Goal: Task Accomplishment & Management: Manage account settings

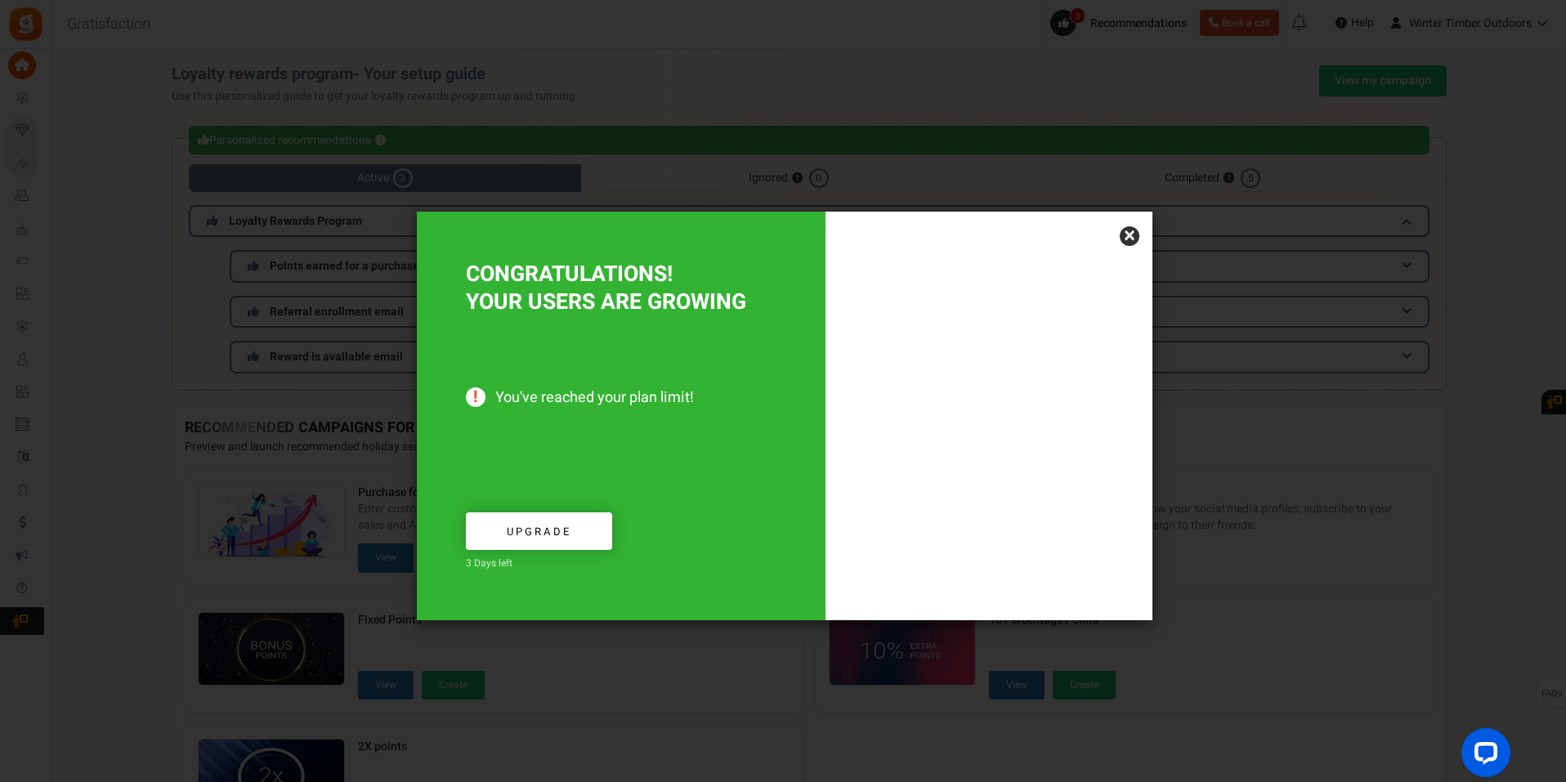
click at [599, 536] on link "Upgrade" at bounding box center [539, 531] width 146 height 38
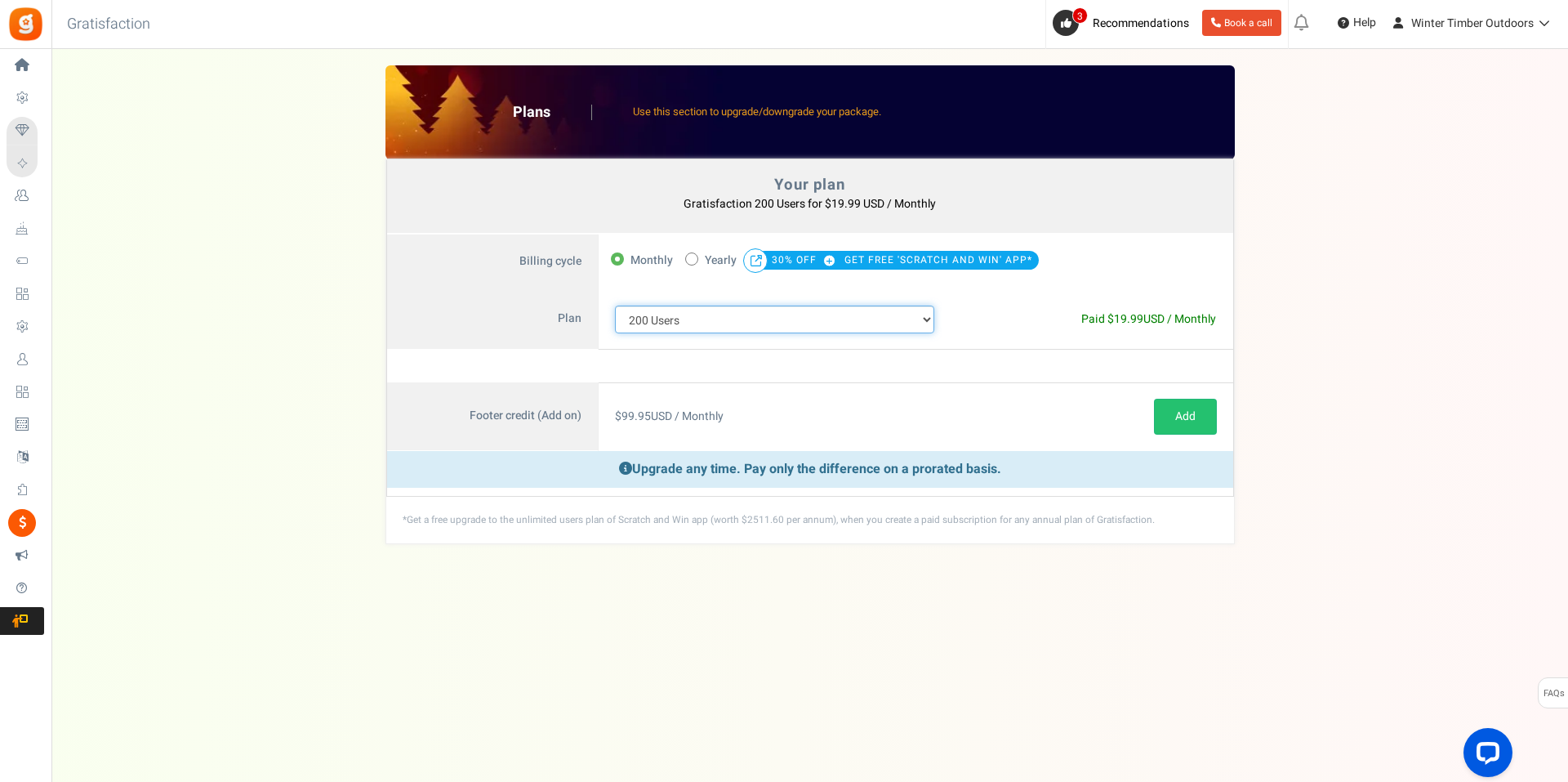
click at [918, 324] on select "100 Users 200 Users 500 Users 1000 Users 2000 Users 3000 Users 4000 Users 5000 …" at bounding box center [775, 320] width 320 height 28
select select "711"
click at [615, 306] on select "100 Users 200 Users 500 Users 1000 Users 2000 Users 3000 Users 4000 Users 5000 …" at bounding box center [775, 320] width 320 height 28
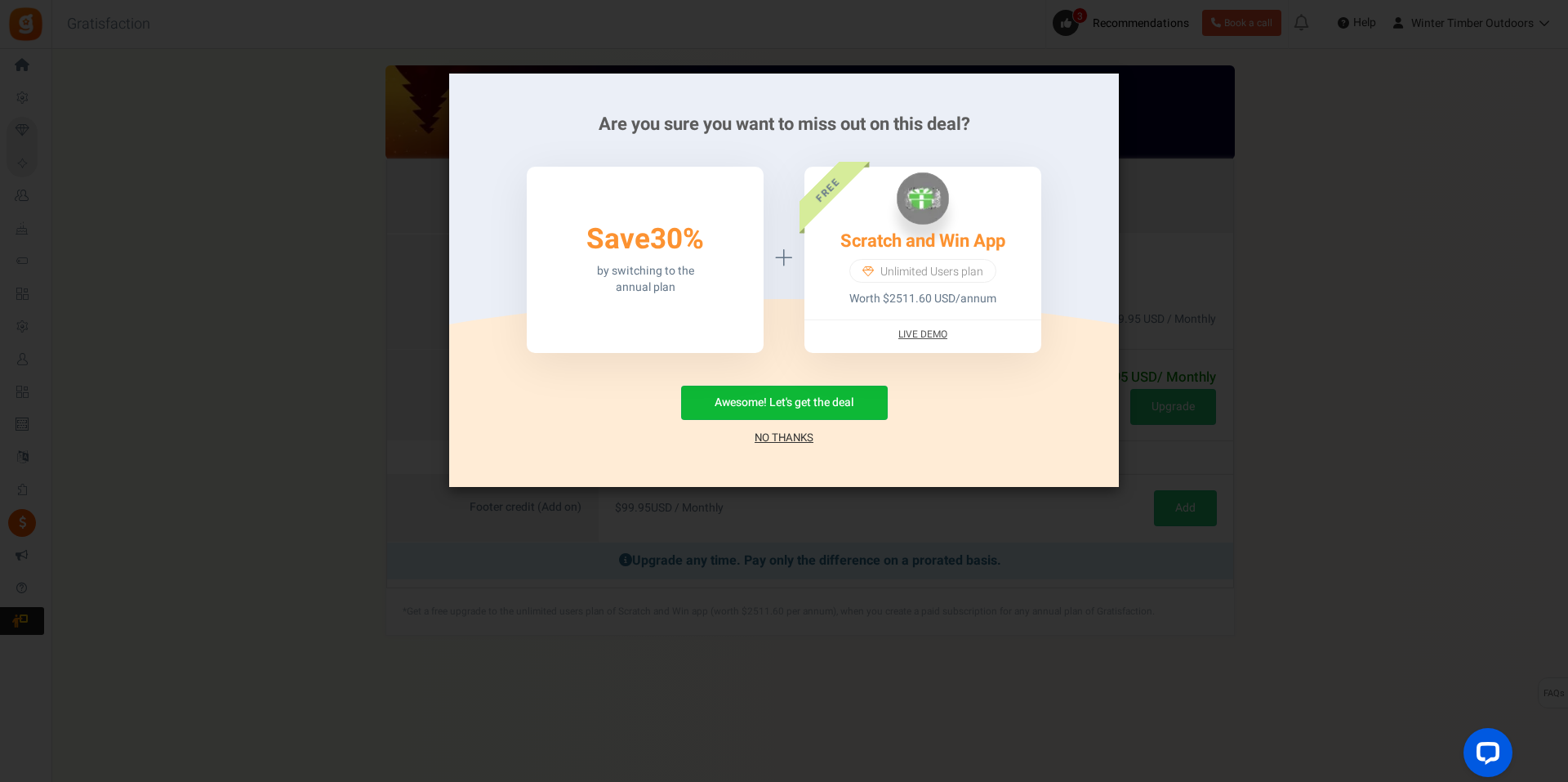
click at [797, 440] on link "No Thanks" at bounding box center [784, 438] width 59 height 16
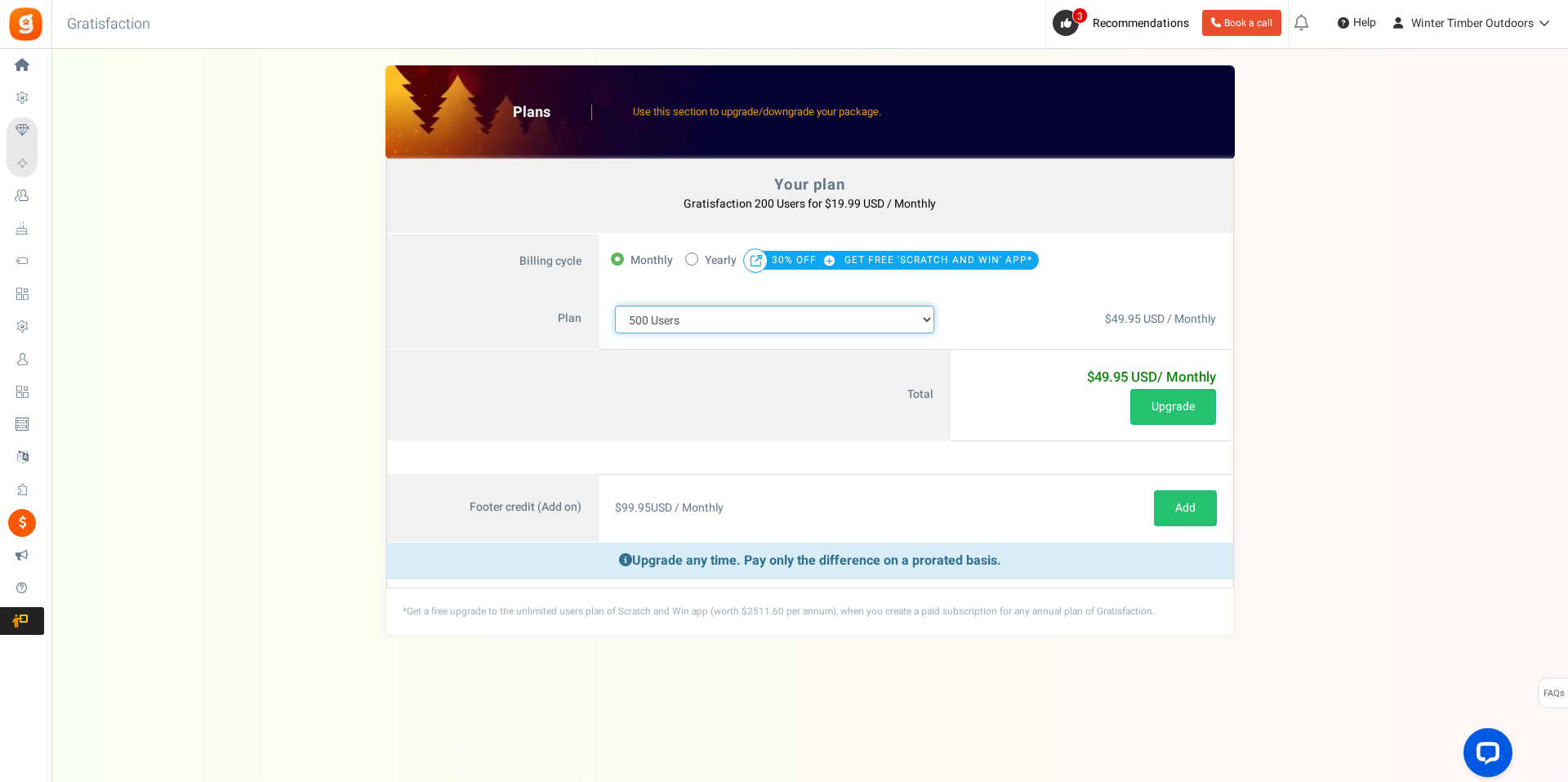
click at [915, 322] on select "100 Users 200 Users 500 Users 1000 Users 2000 Users 3000 Users 4000 Users 5000 …" at bounding box center [775, 320] width 320 height 28
click at [1183, 409] on button "Upgrade" at bounding box center [1173, 407] width 86 height 36
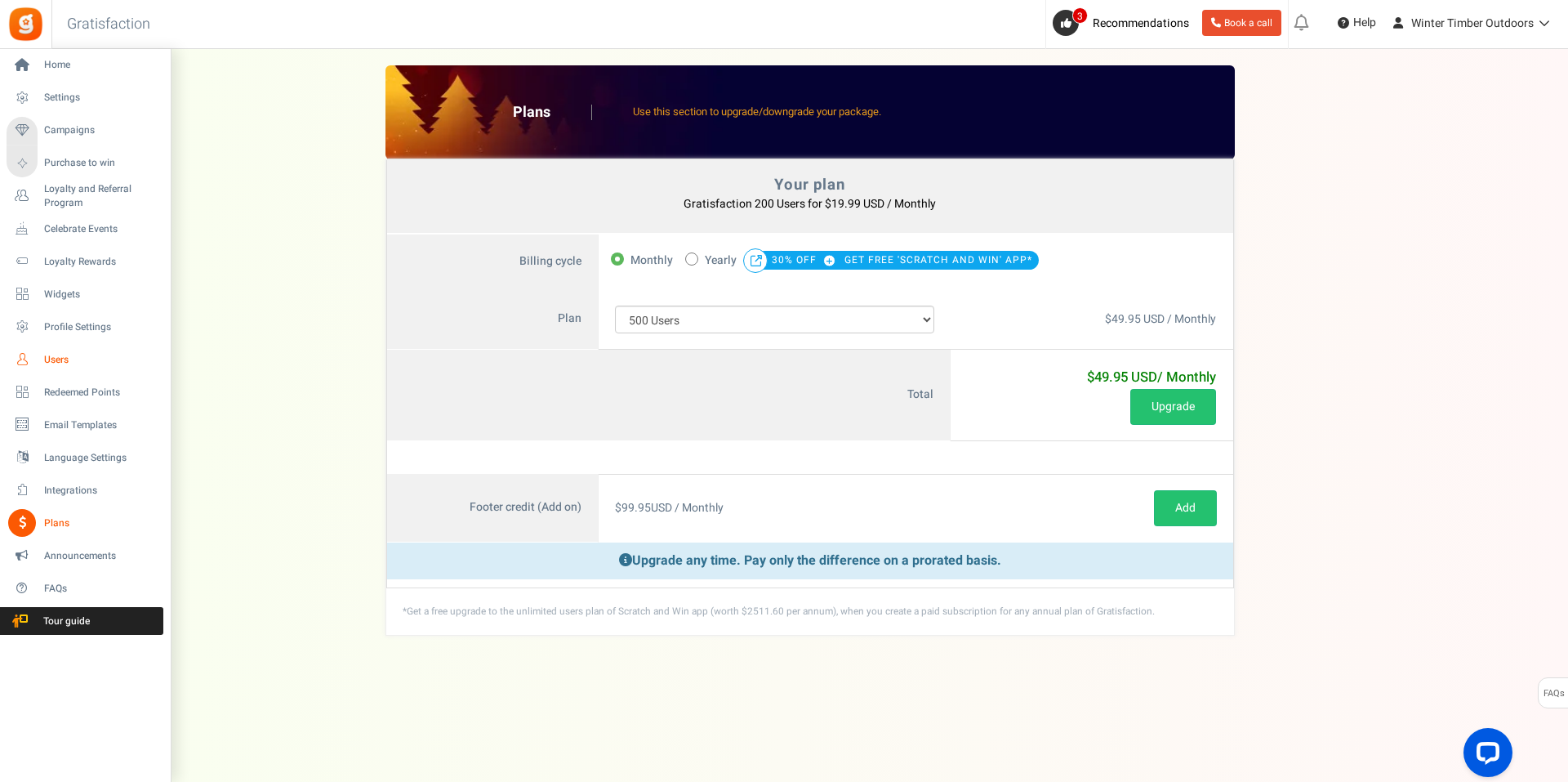
click at [59, 353] on span "Users" at bounding box center [101, 360] width 114 height 14
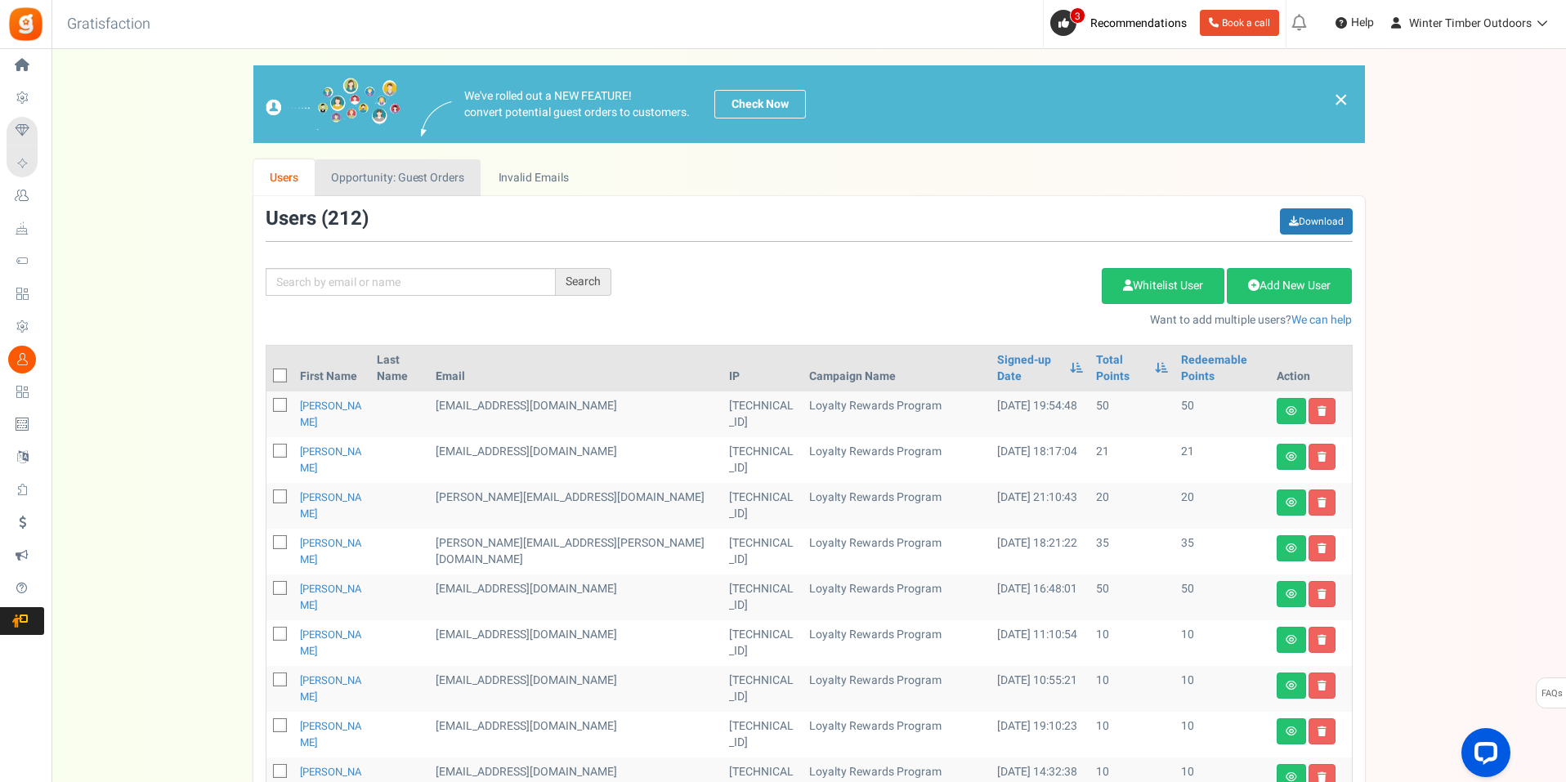
click at [450, 178] on link "Opportunity: Guest Orders" at bounding box center [398, 177] width 166 height 37
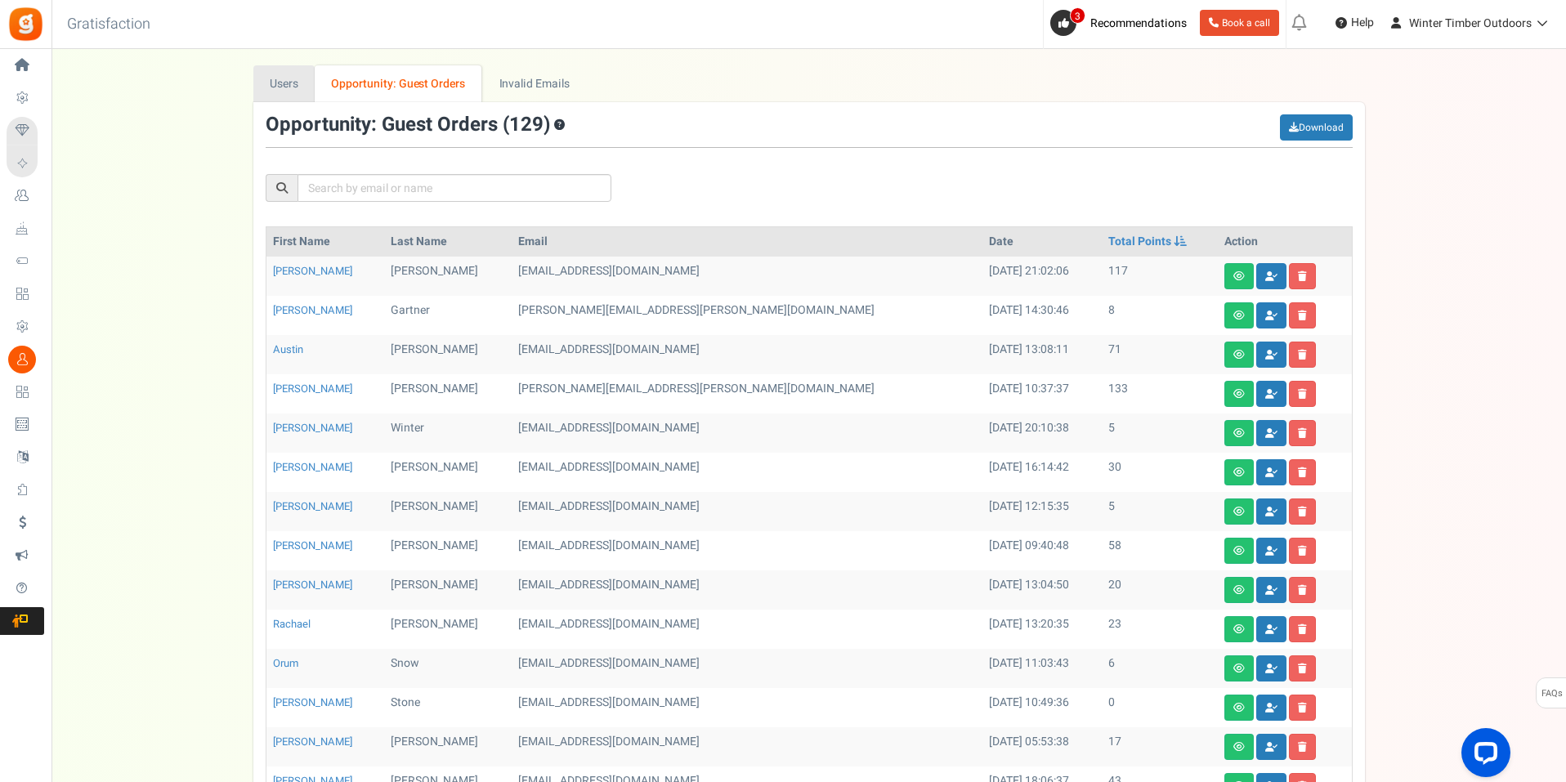
click at [302, 76] on link "Users" at bounding box center [284, 83] width 62 height 37
